Goal: Task Accomplishment & Management: Manage account settings

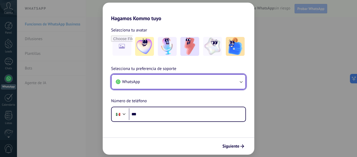
click at [168, 78] on button "WhatsApp" at bounding box center [179, 82] width 134 height 14
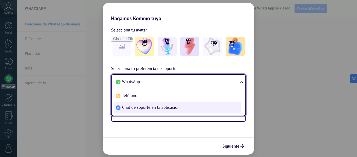
click at [156, 107] on span "Chat de soporte en la aplicación" at bounding box center [151, 107] width 58 height 5
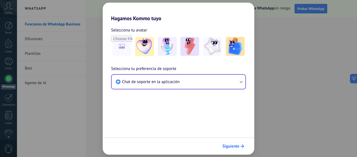
click at [225, 144] on span "Siguiente" at bounding box center [231, 146] width 17 height 4
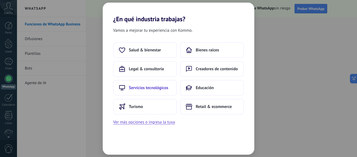
click at [152, 90] on button "Servicios tecnológicos" at bounding box center [145, 88] width 64 height 16
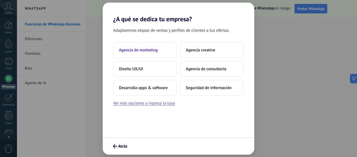
click at [152, 51] on span "Agencia de marketing" at bounding box center [138, 49] width 39 height 5
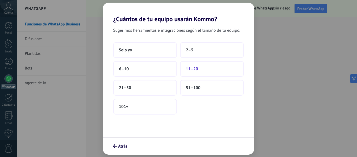
click at [204, 69] on button "11–20" at bounding box center [212, 69] width 64 height 16
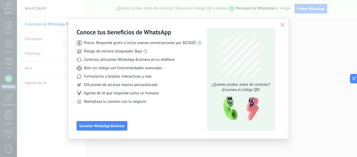
click at [284, 24] on icon "button" at bounding box center [283, 24] width 4 height 4
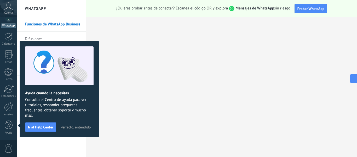
scroll to position [58, 0]
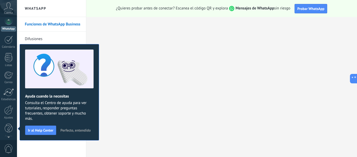
click at [12, 10] on icon at bounding box center [8, 6] width 9 height 8
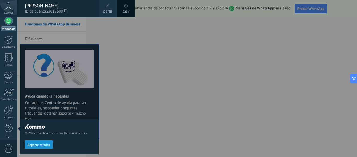
scroll to position [0, 0]
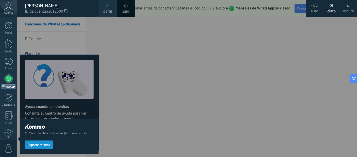
click at [12, 10] on icon at bounding box center [8, 6] width 9 height 8
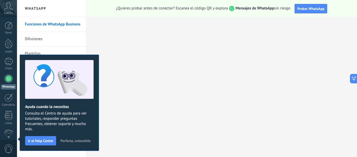
click at [80, 141] on span "Perfecto, entendido" at bounding box center [75, 141] width 30 height 4
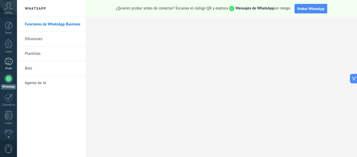
click at [10, 64] on div at bounding box center [8, 62] width 8 height 8
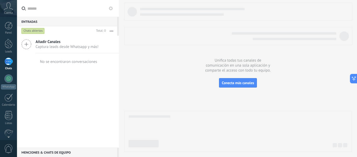
click at [5, 12] on span "Cuenta" at bounding box center [8, 12] width 9 height 3
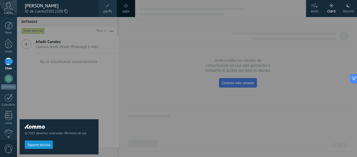
click at [39, 74] on div "© 2025 derechos reservados | Términos de uso Soporte técnico" at bounding box center [59, 87] width 79 height 140
click at [61, 82] on div "© 2025 derechos reservados | Términos de uso Soporte técnico" at bounding box center [59, 87] width 79 height 140
click at [5, 148] on span "0" at bounding box center [8, 148] width 9 height 9
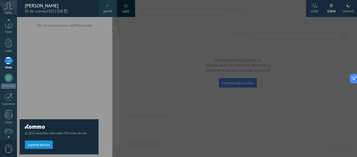
click at [153, 65] on div at bounding box center [195, 78] width 357 height 157
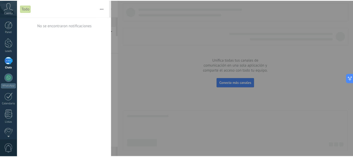
scroll to position [0, 0]
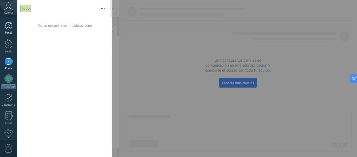
click at [7, 26] on div at bounding box center [9, 26] width 8 height 8
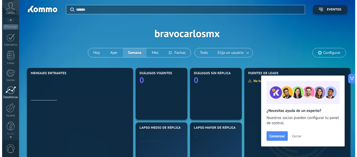
scroll to position [61, 0]
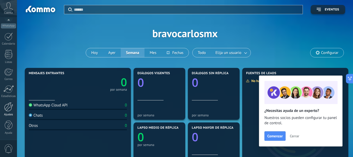
click at [10, 109] on div at bounding box center [8, 106] width 9 height 9
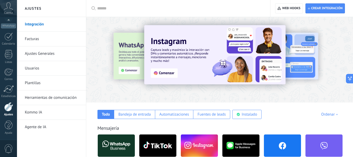
click at [31, 66] on link "Usuarios" at bounding box center [53, 68] width 56 height 15
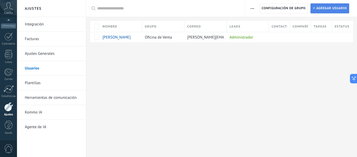
click at [321, 7] on span "Agregar usuario" at bounding box center [331, 8] width 31 height 9
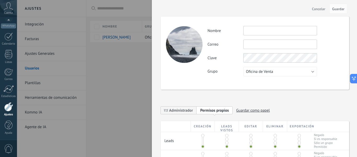
click at [276, 31] on input "text" at bounding box center [280, 30] width 74 height 9
click at [274, 41] on input "text" at bounding box center [280, 43] width 74 height 9
click at [271, 41] on input "text" at bounding box center [280, 43] width 74 height 9
click at [255, 25] on div "Actividad Nombre Correo Clave Grupo Oficina de Venta Usuarios libres Oficina de…" at bounding box center [255, 52] width 189 height 73
click at [254, 45] on input "text" at bounding box center [280, 43] width 74 height 9
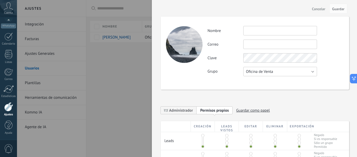
click at [275, 75] on button "Oficina de Venta" at bounding box center [280, 71] width 74 height 9
click at [198, 84] on div "Actividad Nombre Correo Clave Grupo Oficina de Venta Usuarios libres Oficina de…" at bounding box center [255, 52] width 189 height 73
click at [275, 31] on input "text" at bounding box center [280, 30] width 74 height 9
type input "*"
type input "*******"
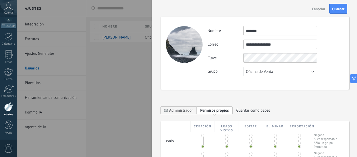
type input "**********"
click at [272, 69] on button "Oficina de Venta" at bounding box center [280, 71] width 74 height 9
click at [272, 71] on span "Oficina de Venta" at bounding box center [277, 71] width 75 height 5
click at [223, 89] on div "**********" at bounding box center [255, 149] width 189 height 286
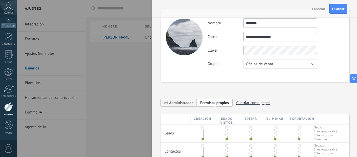
scroll to position [9, 0]
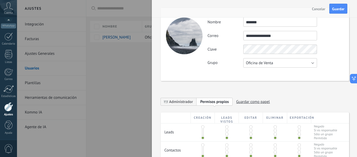
click at [274, 63] on button "Oficina de Venta" at bounding box center [280, 62] width 74 height 9
click at [212, 85] on div "**********" at bounding box center [255, 140] width 189 height 286
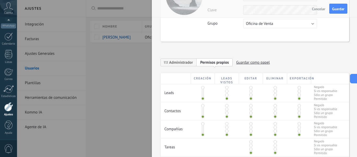
scroll to position [52, 0]
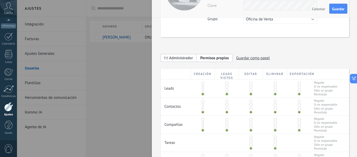
click at [186, 56] on span "Administrador" at bounding box center [181, 57] width 24 height 5
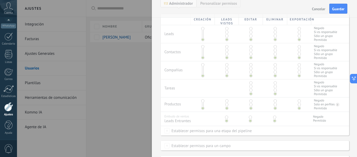
scroll to position [58, 0]
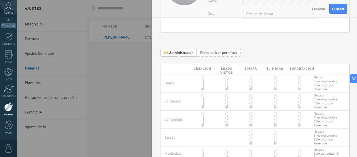
click at [210, 53] on span "Personalizar permisos" at bounding box center [218, 52] width 37 height 5
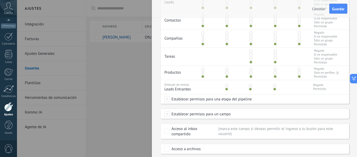
scroll to position [154, 0]
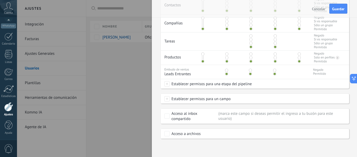
click at [202, 100] on span "Establecer permisos para un campo" at bounding box center [200, 98] width 61 height 9
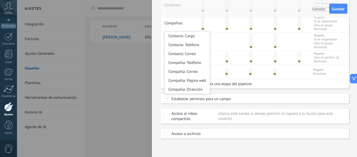
click at [202, 100] on span "Establecer permisos para un campo" at bounding box center [200, 98] width 61 height 9
click at [239, 99] on div "Establecer permisos para un campo Contacto: Cargo Contacto: Teléfono Contacto: …" at bounding box center [255, 98] width 189 height 9
click at [232, 149] on div "**********" at bounding box center [254, 78] width 205 height 157
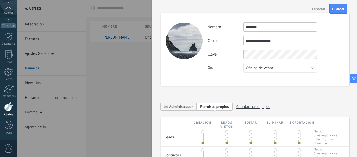
scroll to position [0, 0]
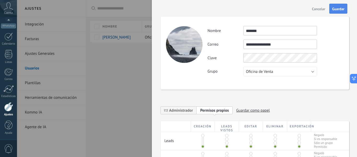
click at [335, 13] on button "Guardar" at bounding box center [338, 9] width 18 height 10
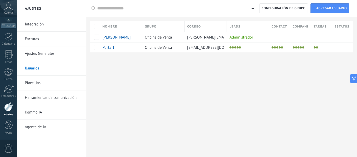
click at [150, 67] on div at bounding box center [221, 60] width 271 height 17
click at [40, 111] on link "Kommo IA" at bounding box center [53, 112] width 56 height 15
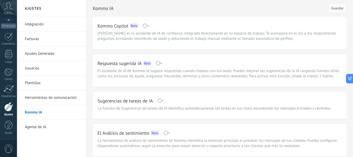
click at [33, 24] on link "Integración" at bounding box center [53, 24] width 56 height 15
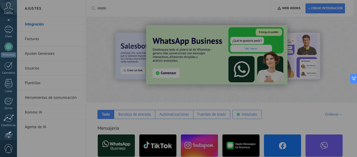
scroll to position [30, 0]
click at [11, 48] on div at bounding box center [8, 48] width 8 height 8
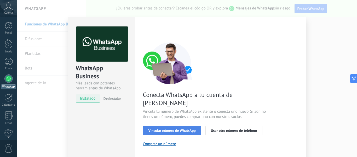
drag, startPoint x: 198, startPoint y: 125, endPoint x: 195, endPoint y: 123, distance: 4.0
click at [195, 126] on button "Vincular número de WhatsApp" at bounding box center [172, 130] width 58 height 9
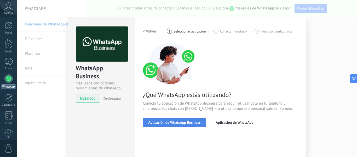
click at [190, 120] on span "Aplicación de WhatsApp Business" at bounding box center [175, 122] width 52 height 4
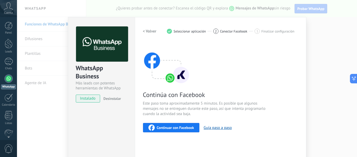
drag, startPoint x: 48, startPoint y: 120, endPoint x: 46, endPoint y: 104, distance: 16.6
click at [48, 120] on div "WhatsApp Business Más leads con potentes herramientas de WhatsApp instalado Des…" at bounding box center [187, 78] width 340 height 157
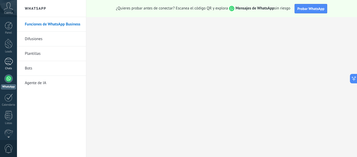
click at [6, 62] on div at bounding box center [8, 62] width 8 height 8
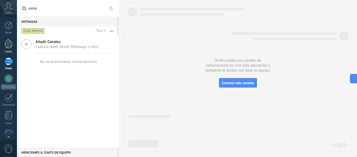
click at [12, 44] on div at bounding box center [9, 44] width 8 height 10
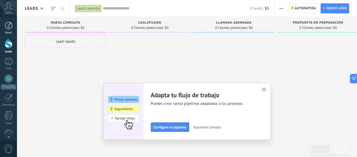
click at [8, 27] on div at bounding box center [9, 26] width 8 height 8
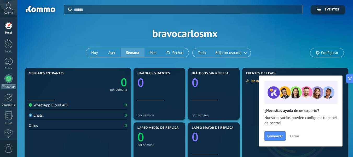
click at [9, 81] on div at bounding box center [8, 78] width 8 height 8
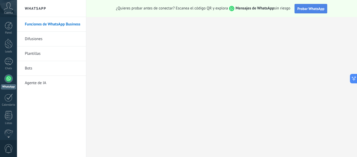
click at [313, 8] on span "Probar WhatsApp" at bounding box center [311, 8] width 27 height 5
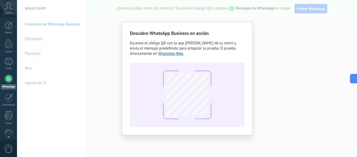
click at [274, 88] on div "Descubre WhatsApp Business en acción Escanea el código QR con la app [PERSON_NA…" at bounding box center [187, 78] width 340 height 157
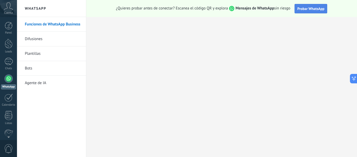
click at [310, 12] on button "Probar WhatsApp" at bounding box center [311, 8] width 33 height 9
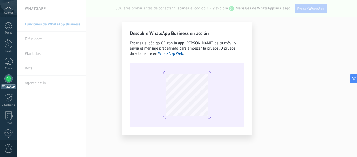
click at [274, 67] on div "Descubre WhatsApp Business en acción Escanea el código QR con la app [PERSON_NA…" at bounding box center [187, 78] width 340 height 157
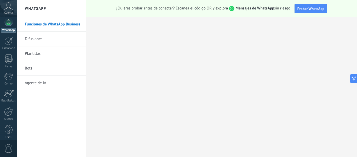
scroll to position [61, 0]
click at [11, 105] on div at bounding box center [8, 106] width 9 height 9
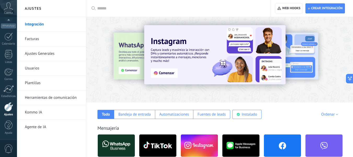
click at [126, 64] on div at bounding box center [92, 59] width 115 height 47
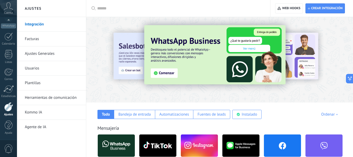
click at [171, 69] on img at bounding box center [214, 54] width 141 height 59
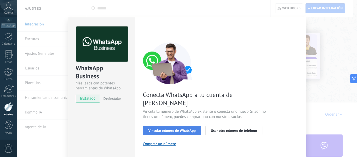
click at [181, 128] on span "Vincular número de WhatsApp" at bounding box center [172, 130] width 47 height 4
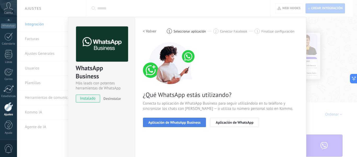
click at [187, 122] on span "Aplicación de WhatsApp Business" at bounding box center [175, 122] width 52 height 4
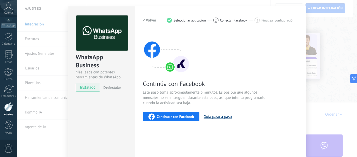
scroll to position [18, 0]
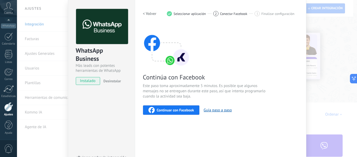
click at [177, 110] on span "Continuar con Facebook" at bounding box center [175, 110] width 37 height 4
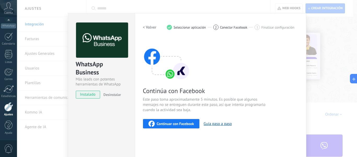
scroll to position [0, 0]
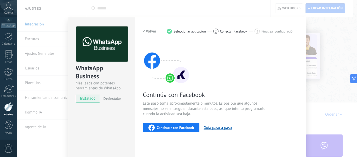
click at [293, 13] on div "WhatsApp Business Más leads con potentes herramientas de WhatsApp instalado Des…" at bounding box center [187, 78] width 340 height 157
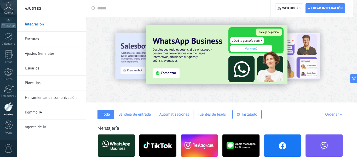
click at [234, 12] on div at bounding box center [180, 8] width 166 height 17
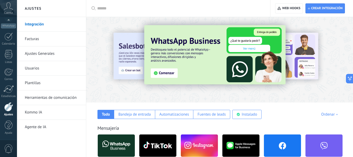
click at [173, 60] on img at bounding box center [214, 54] width 141 height 59
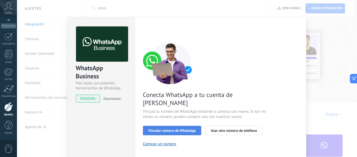
click at [176, 128] on span "Vincular número de WhatsApp" at bounding box center [172, 130] width 47 height 4
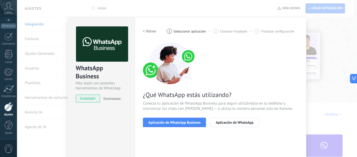
click at [239, 114] on div "¿Qué WhatsApp estás utilizando? Conecta tu aplicación de WhatsApp Business para…" at bounding box center [220, 84] width 155 height 85
click at [240, 119] on button "Aplicación de WhatsApp" at bounding box center [234, 121] width 49 height 9
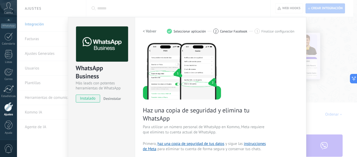
click at [38, 66] on div "WhatsApp Business Más leads con potentes herramientas de WhatsApp instalado Des…" at bounding box center [187, 78] width 340 height 157
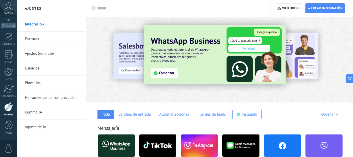
scroll to position [52, 0]
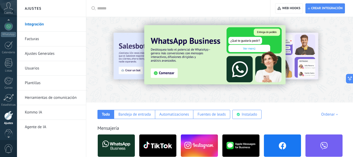
click at [8, 9] on icon at bounding box center [8, 6] width 9 height 8
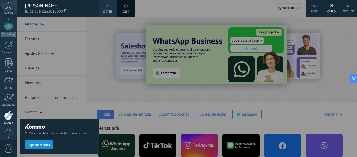
click at [35, 6] on div "[PERSON_NAME]" at bounding box center [59, 6] width 69 height 6
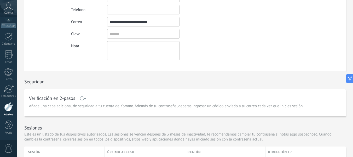
scroll to position [60, 0]
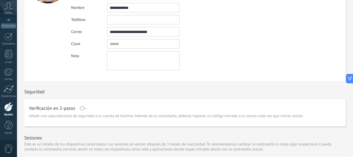
click at [83, 109] on span at bounding box center [83, 108] width 7 height 4
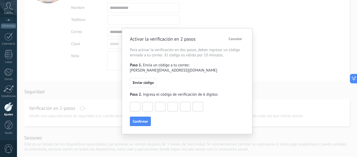
click at [237, 39] on span "Cancelar" at bounding box center [235, 39] width 13 height 4
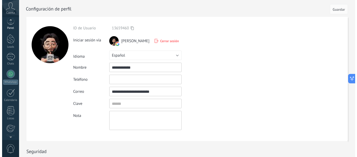
scroll to position [0, 0]
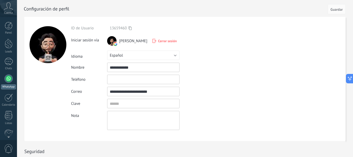
click at [10, 75] on div at bounding box center [8, 78] width 8 height 8
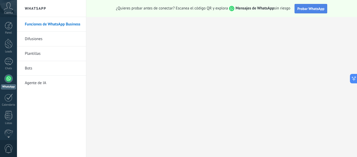
click at [310, 8] on span "Probar WhatsApp" at bounding box center [311, 8] width 27 height 5
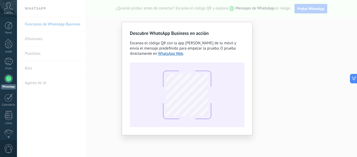
click at [298, 108] on div "Descubre WhatsApp Business en acción Escanea el código QR con la app [PERSON_NA…" at bounding box center [187, 78] width 340 height 157
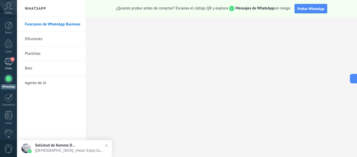
click at [9, 61] on div "1" at bounding box center [8, 62] width 8 height 8
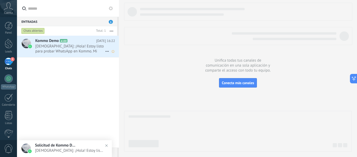
drag, startPoint x: 16, startPoint y: 57, endPoint x: 42, endPoint y: 43, distance: 29.3
click at [42, 43] on span "Kommo Demo" at bounding box center [47, 40] width 24 height 5
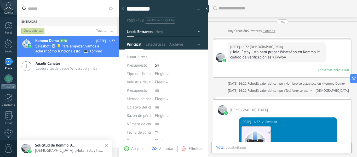
scroll to position [8, 0]
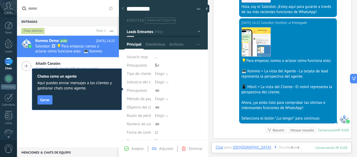
click at [48, 101] on span "Cerrar" at bounding box center [44, 100] width 9 height 4
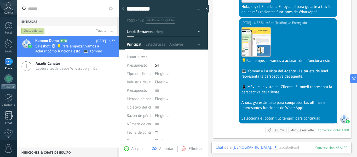
click at [9, 116] on div at bounding box center [9, 115] width 8 height 9
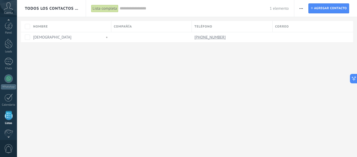
scroll to position [32, 0]
click at [75, 9] on span "Todos los contactos y empresas" at bounding box center [52, 8] width 54 height 5
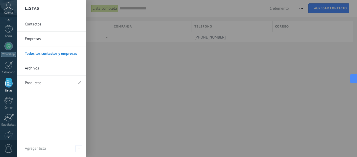
click at [126, 67] on div at bounding box center [195, 78] width 357 height 157
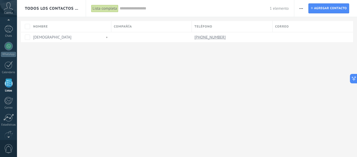
click at [136, 7] on input "text" at bounding box center [195, 8] width 150 height 5
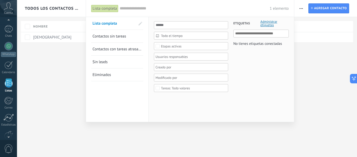
click at [109, 9] on div "Lista completa" at bounding box center [104, 9] width 27 height 8
click at [81, 81] on div at bounding box center [178, 78] width 357 height 157
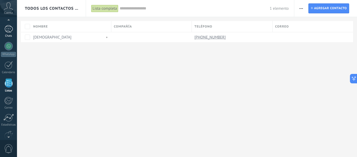
scroll to position [32, 0]
click at [8, 27] on div "1" at bounding box center [8, 30] width 8 height 8
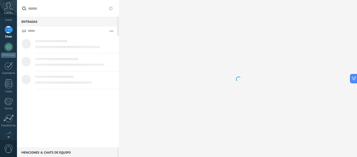
click at [9, 11] on span "Cuenta" at bounding box center [8, 12] width 9 height 3
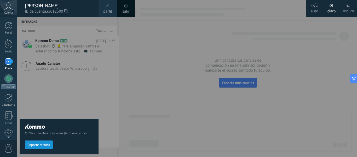
click at [76, 89] on div "© 2025 derechos reservados | Términos de uso Soporte técnico" at bounding box center [59, 87] width 79 height 140
click at [44, 143] on span "Soporte técnico" at bounding box center [38, 145] width 23 height 4
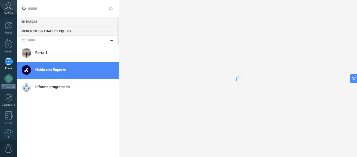
type textarea "*******"
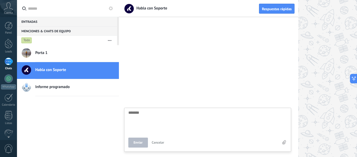
click at [2, 8] on div "Cuenta" at bounding box center [8, 8] width 17 height 17
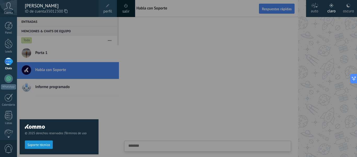
click at [129, 7] on span at bounding box center [126, 6] width 6 height 6
